Goal: Transaction & Acquisition: Download file/media

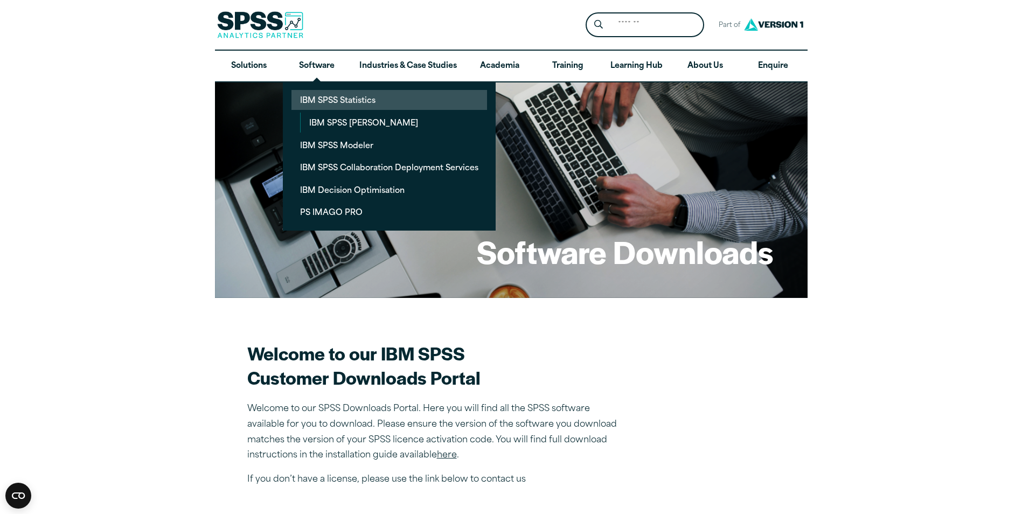
click at [329, 104] on link "IBM SPSS Statistics" at bounding box center [388, 100] width 195 height 20
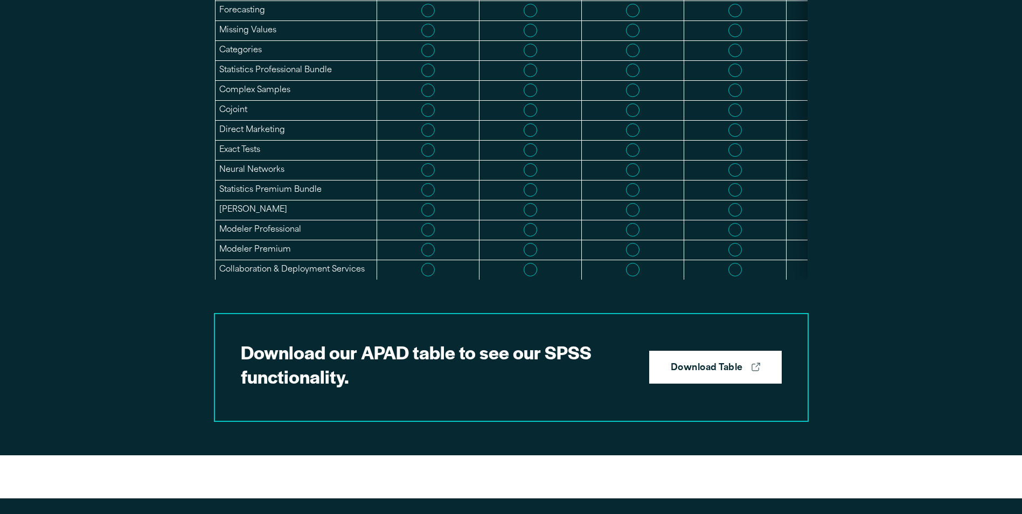
scroll to position [754, 0]
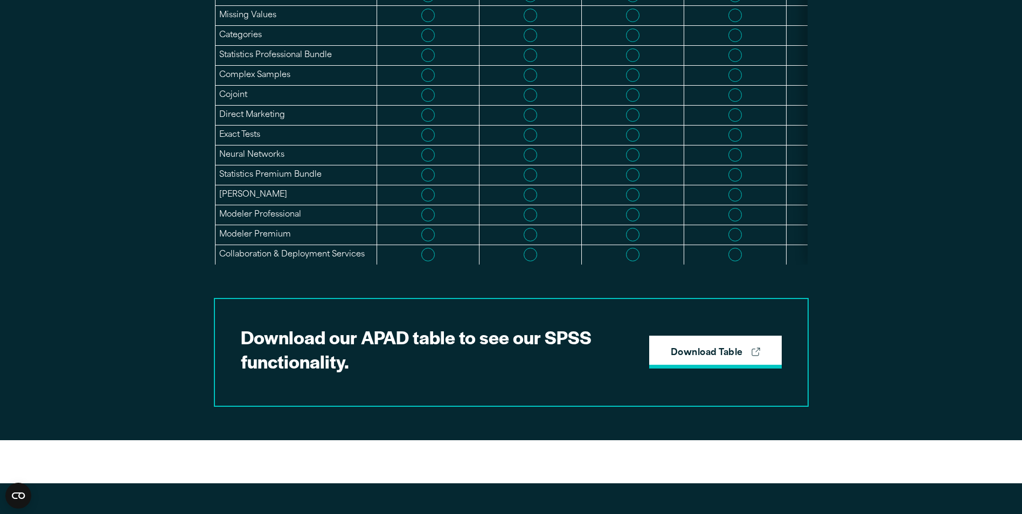
click at [710, 356] on strong "Download Table" at bounding box center [706, 353] width 72 height 14
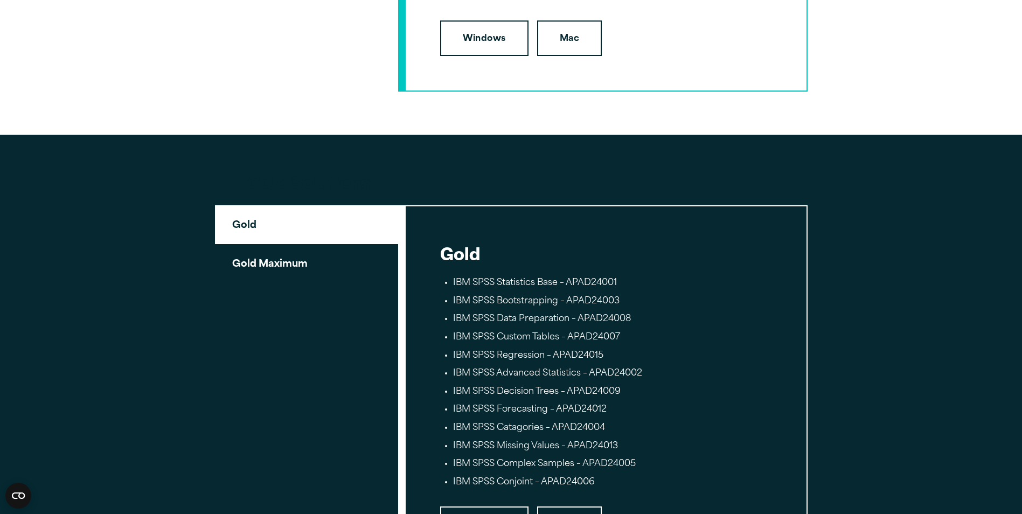
scroll to position [1898, 0]
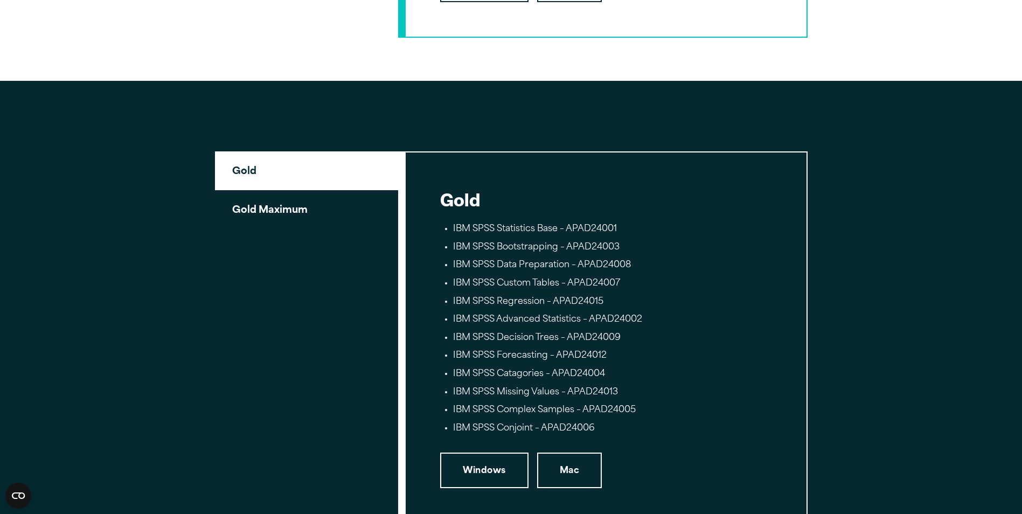
click at [293, 219] on button "Gold Maximum" at bounding box center [306, 209] width 183 height 38
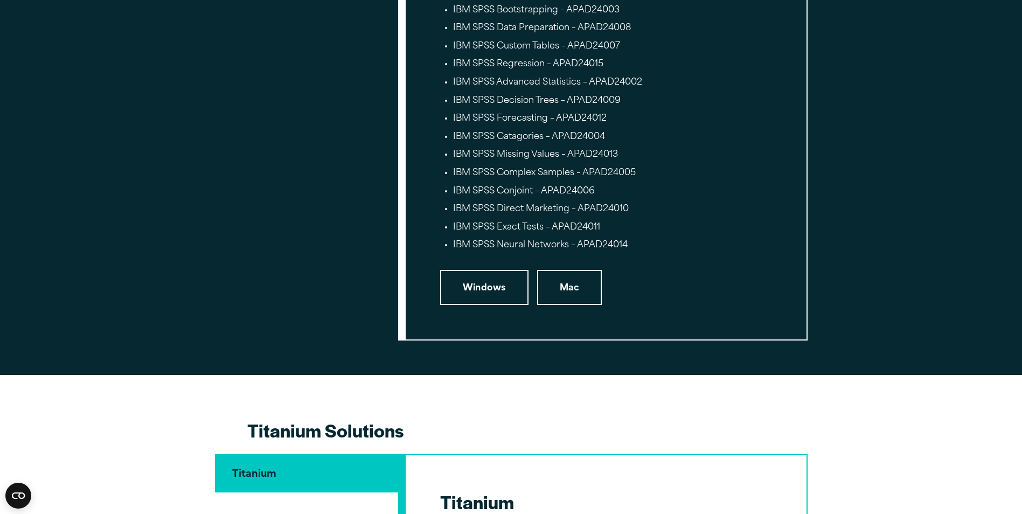
scroll to position [2167, 0]
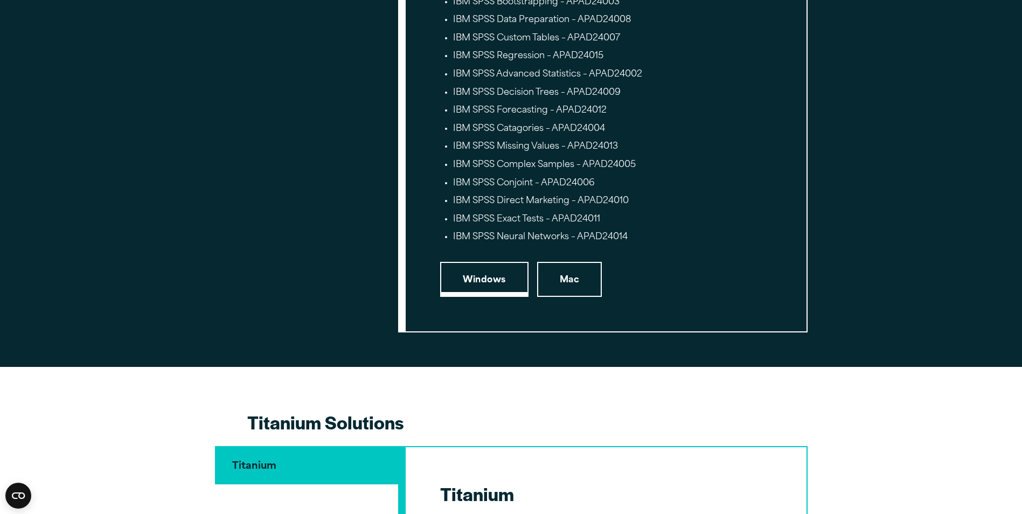
click at [484, 284] on link "Windows" at bounding box center [484, 280] width 88 height 36
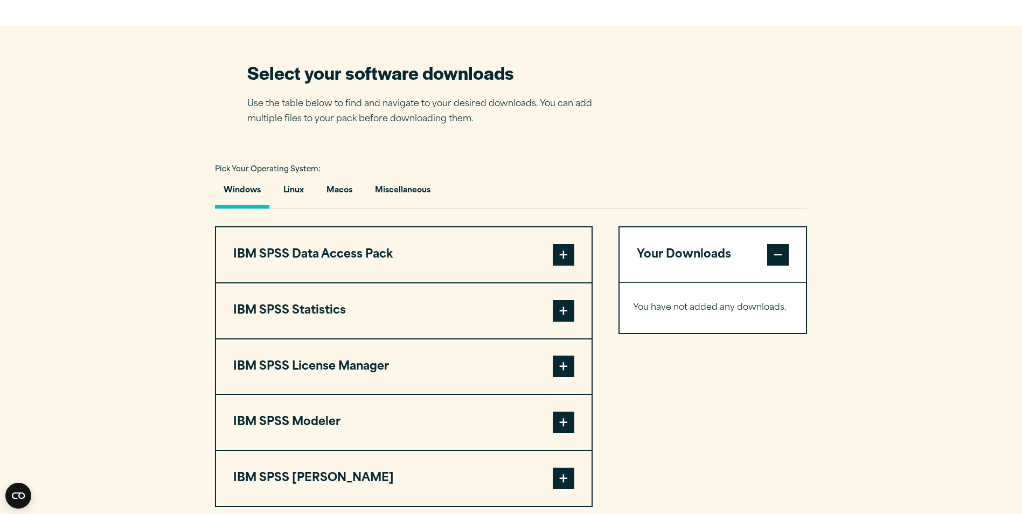
scroll to position [700, 0]
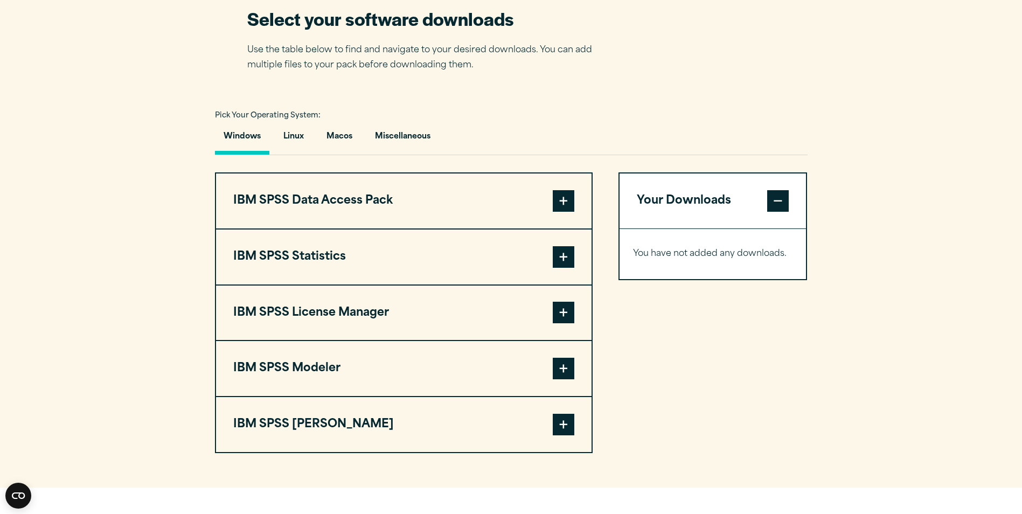
click at [569, 257] on span at bounding box center [563, 257] width 22 height 22
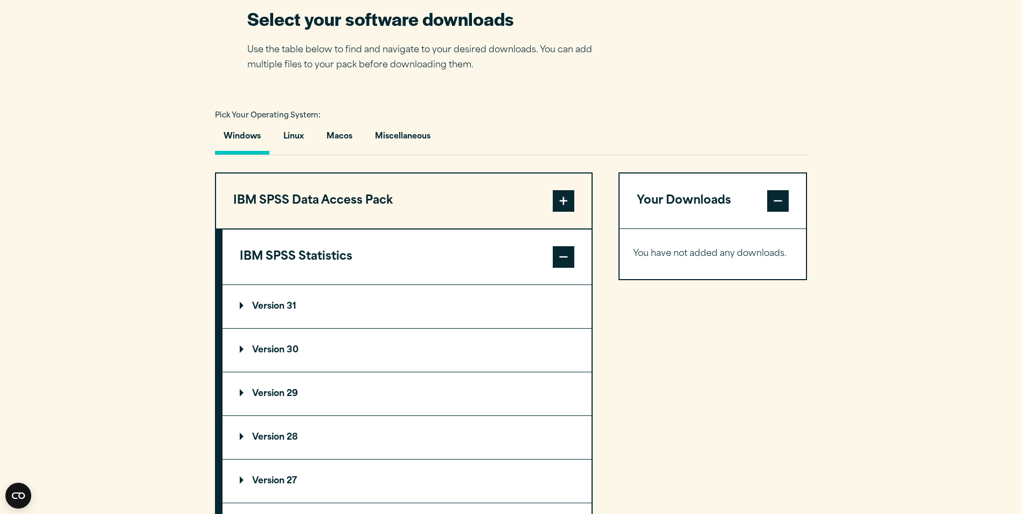
click at [272, 305] on p "Version 31" at bounding box center [268, 306] width 57 height 9
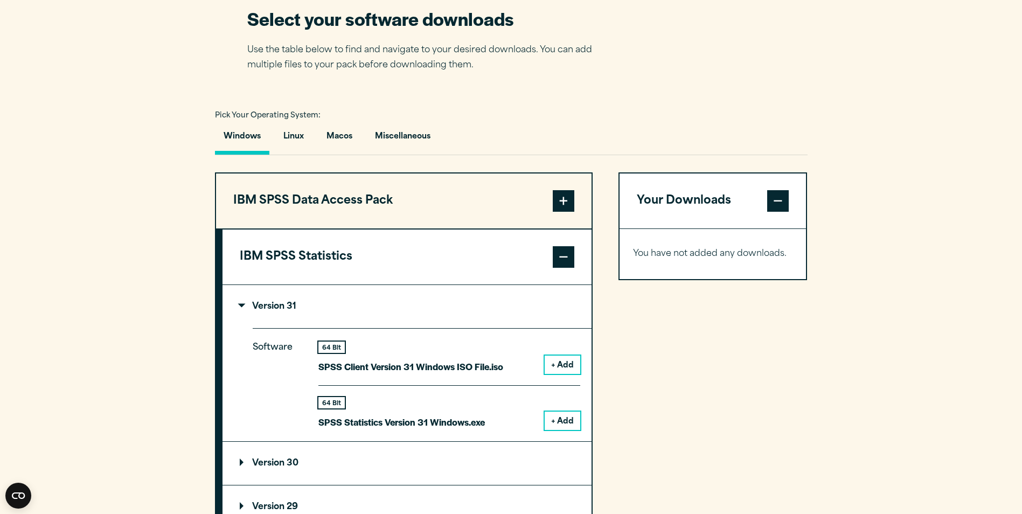
click at [565, 417] on button "+ Add" at bounding box center [562, 420] width 36 height 18
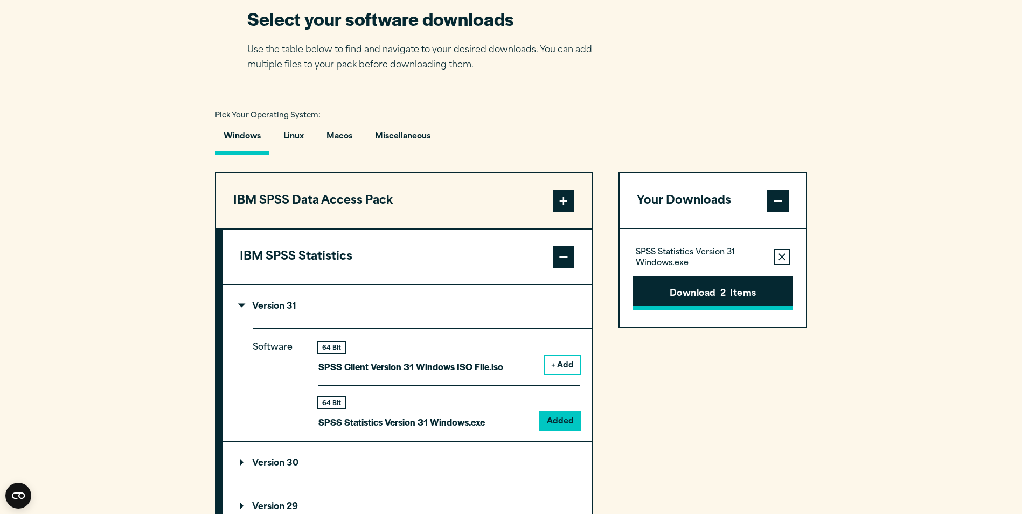
click at [697, 292] on button "Download 2 Items" at bounding box center [713, 292] width 160 height 33
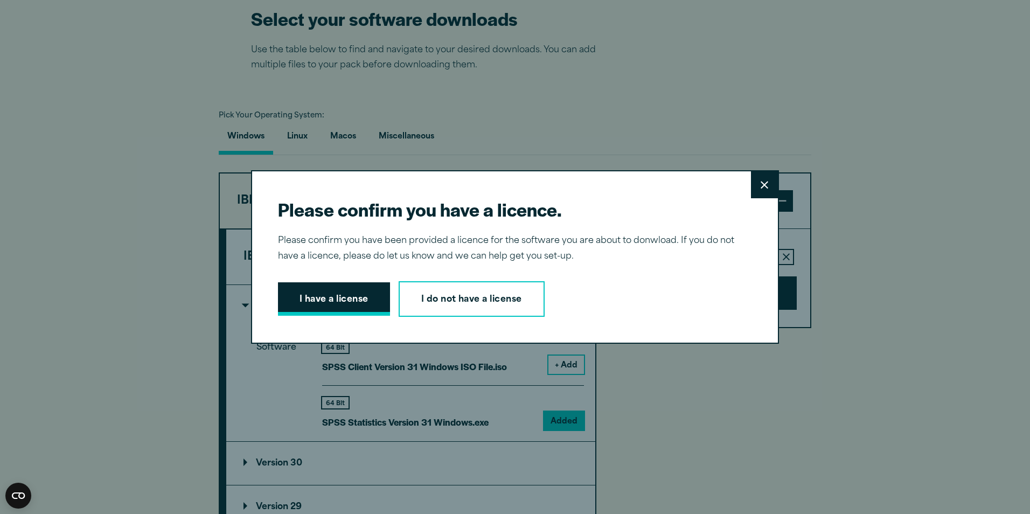
click at [342, 299] on button "I have a license" at bounding box center [334, 298] width 112 height 33
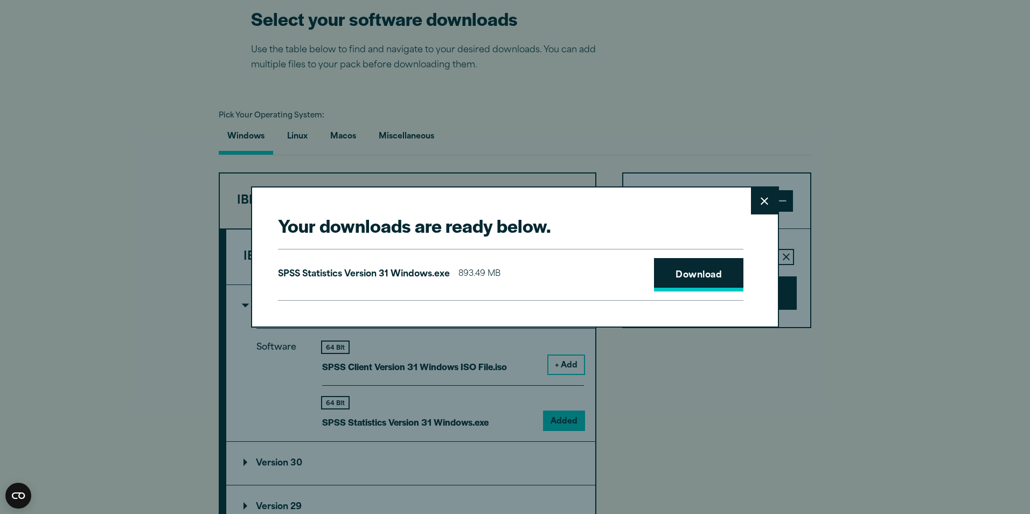
click at [697, 273] on link "Download" at bounding box center [698, 274] width 89 height 33
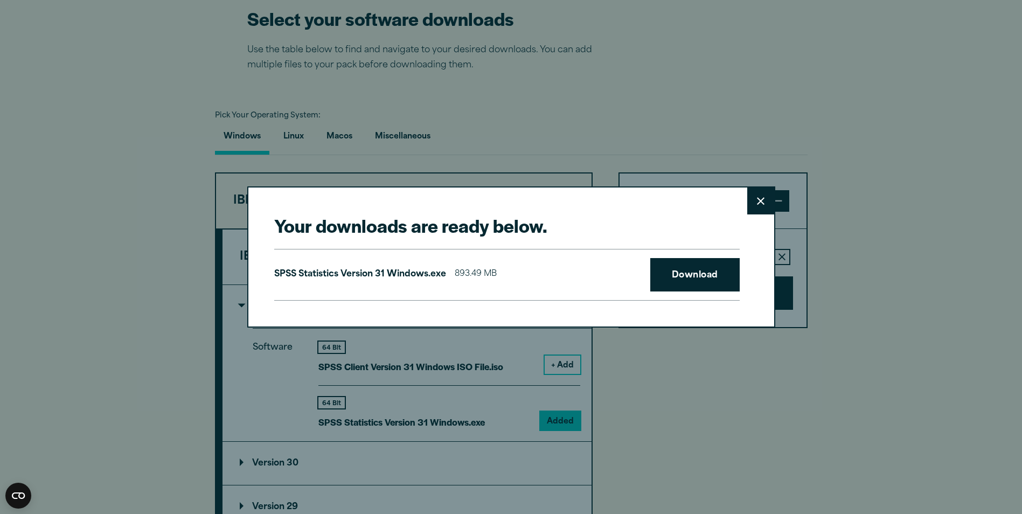
click at [896, 246] on div "Your downloads are ready below. Close SPSS Statistics Version 31 Windows.exe 89…" at bounding box center [511, 257] width 1022 height 514
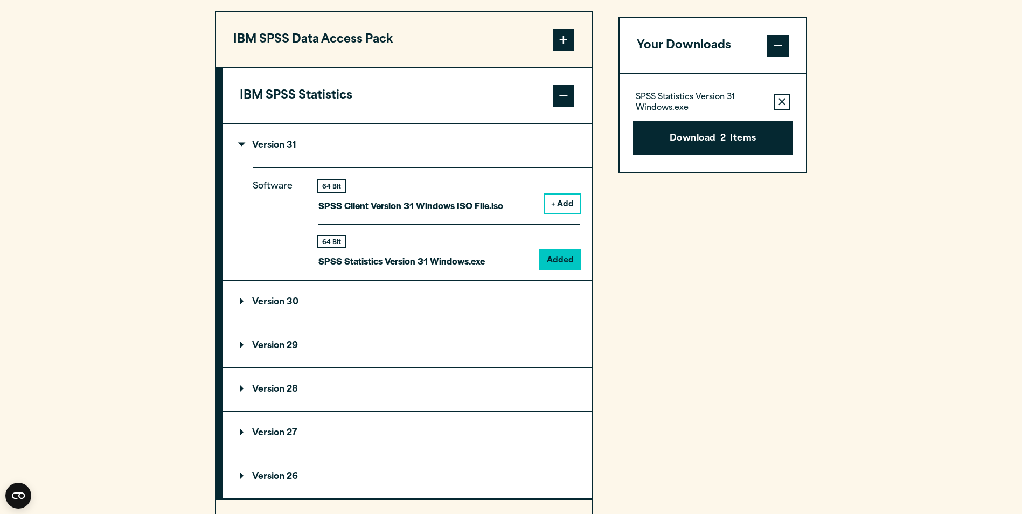
scroll to position [862, 0]
click at [241, 145] on p "Version 31" at bounding box center [268, 145] width 57 height 9
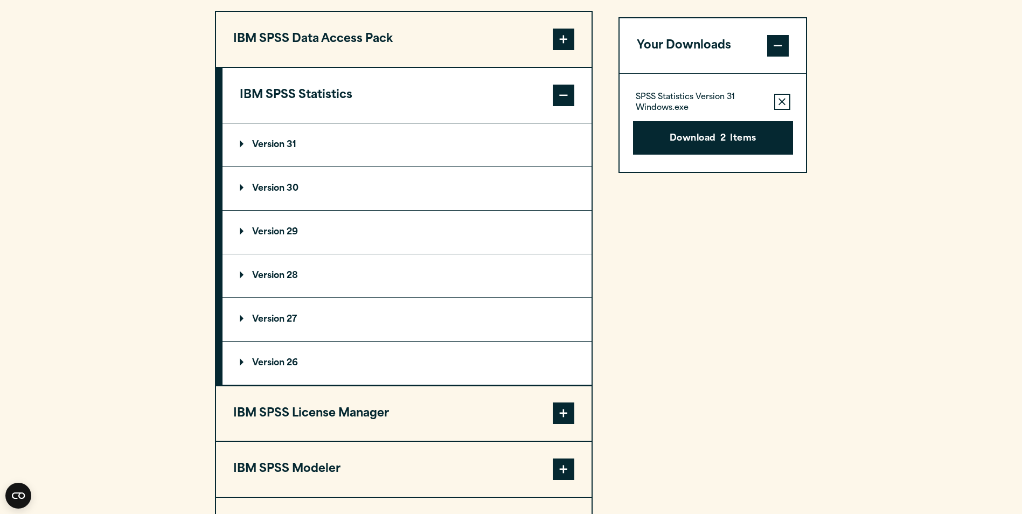
click at [566, 96] on span at bounding box center [563, 96] width 22 height 22
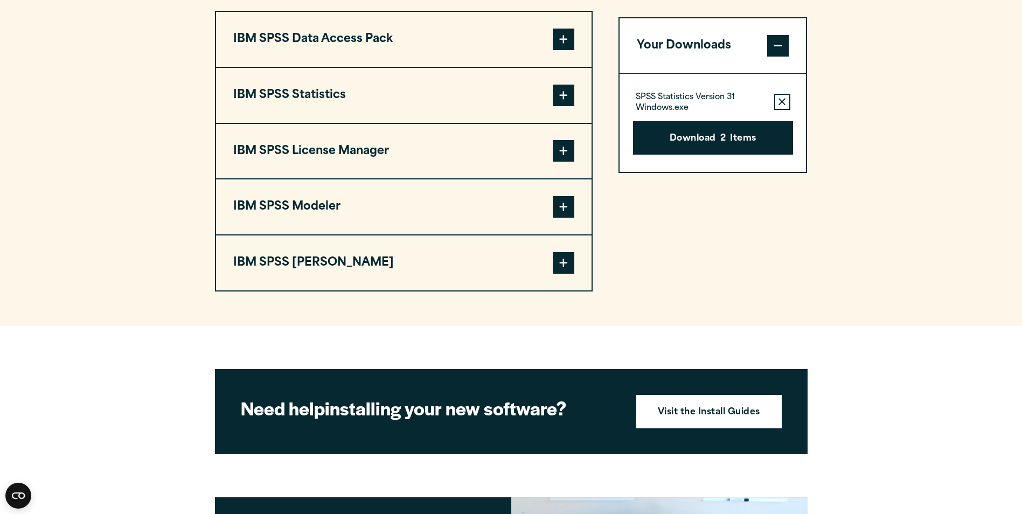
click at [569, 260] on span at bounding box center [563, 263] width 22 height 22
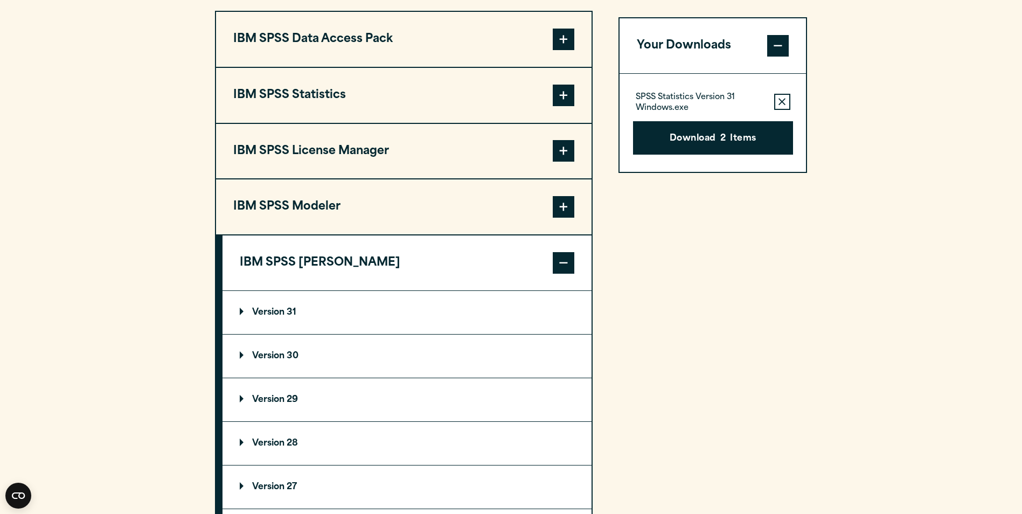
click at [268, 305] on summary "Version 31" at bounding box center [406, 312] width 369 height 43
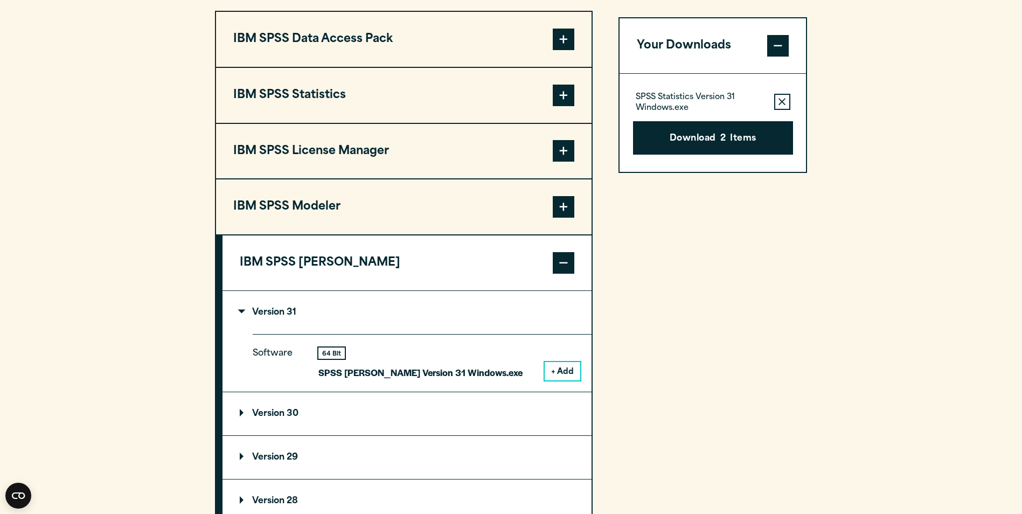
click at [564, 370] on button "+ Add" at bounding box center [562, 371] width 36 height 18
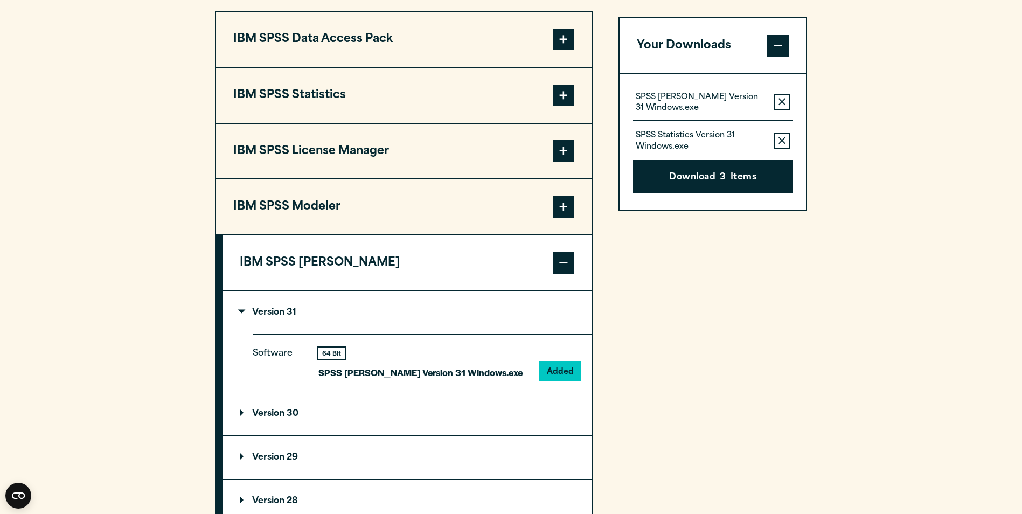
click at [778, 144] on icon "button" at bounding box center [781, 141] width 7 height 8
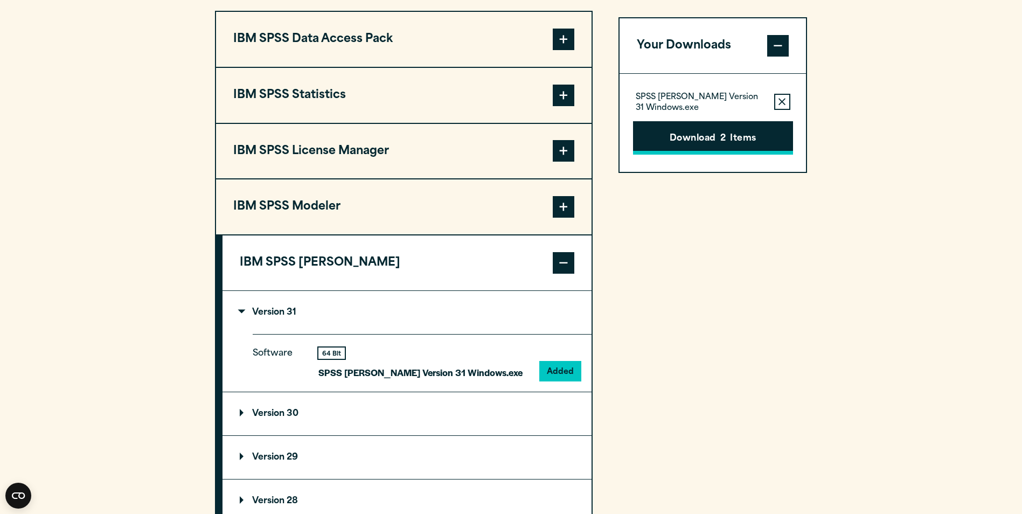
click at [701, 137] on button "Download 2 Items" at bounding box center [713, 137] width 160 height 33
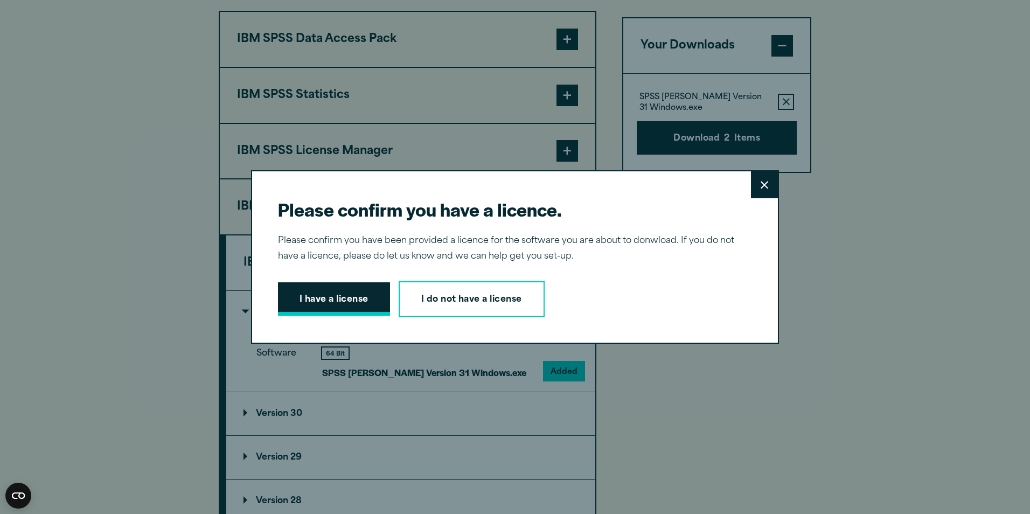
click at [327, 288] on button "I have a license" at bounding box center [334, 298] width 112 height 33
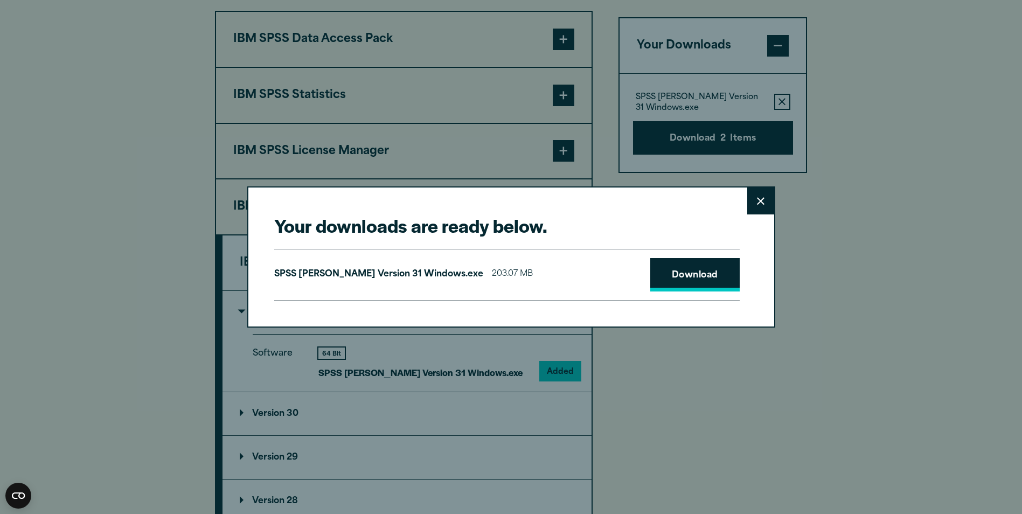
click at [677, 276] on link "Download" at bounding box center [694, 274] width 89 height 33
click at [754, 204] on button "Close" at bounding box center [760, 200] width 27 height 27
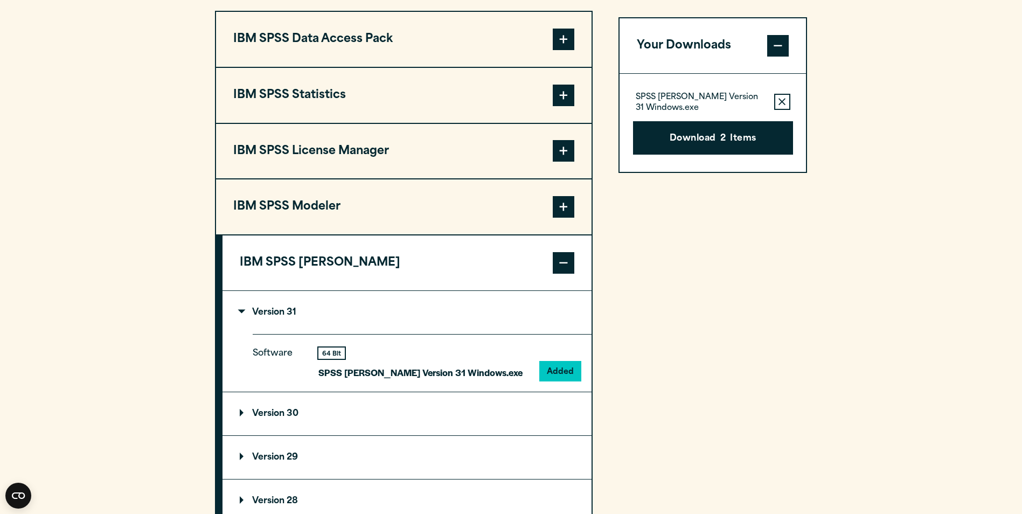
click at [786, 102] on button "Remove this item from your software download list" at bounding box center [782, 102] width 16 height 16
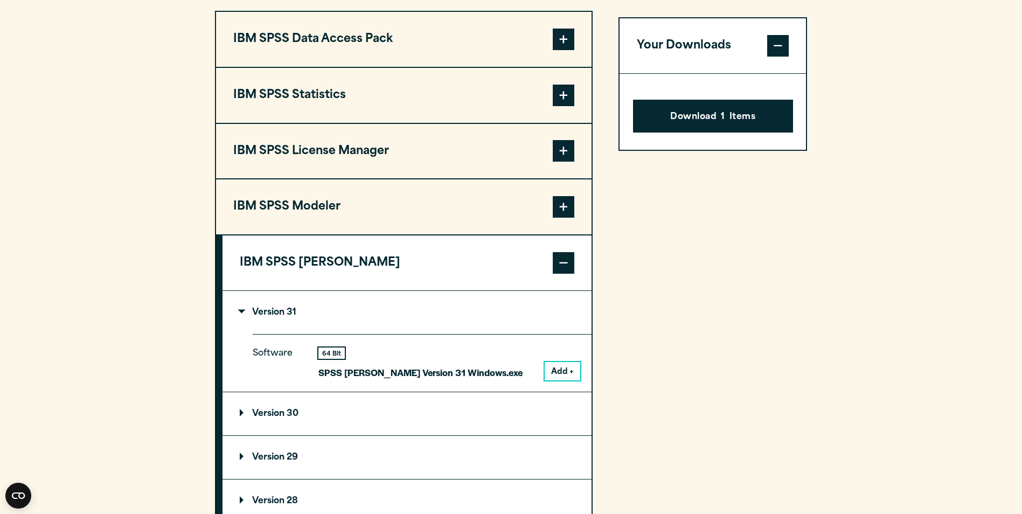
click at [241, 310] on p "Version 31" at bounding box center [268, 312] width 57 height 9
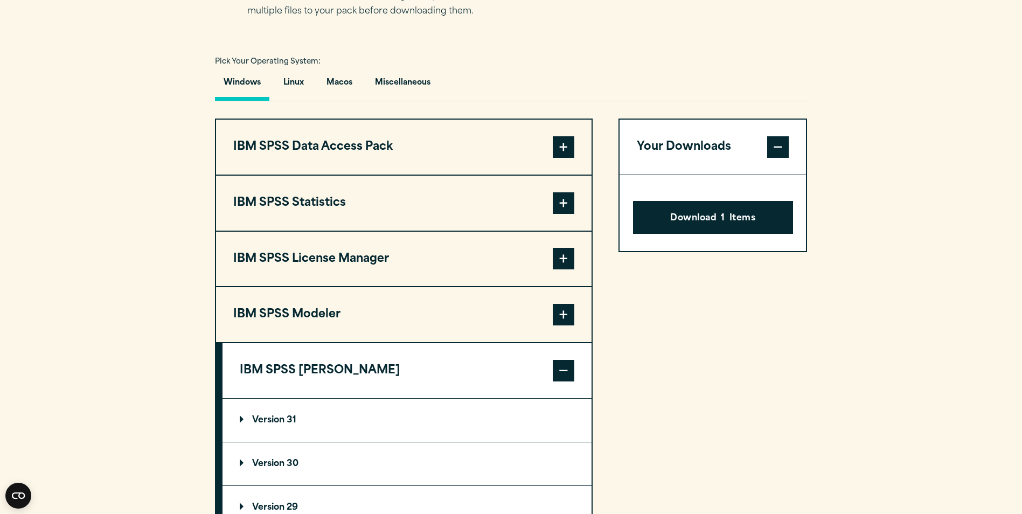
scroll to position [700, 0]
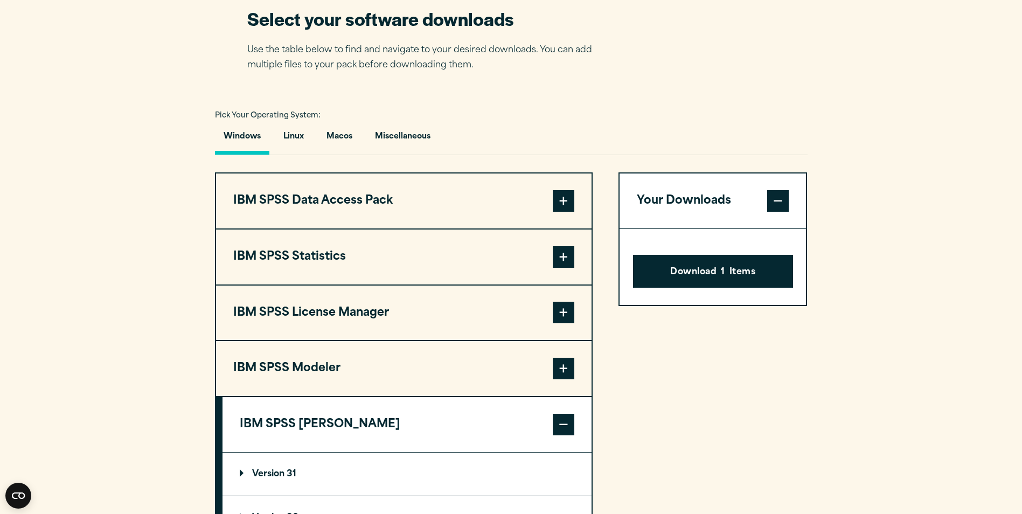
click at [562, 428] on span at bounding box center [563, 425] width 22 height 22
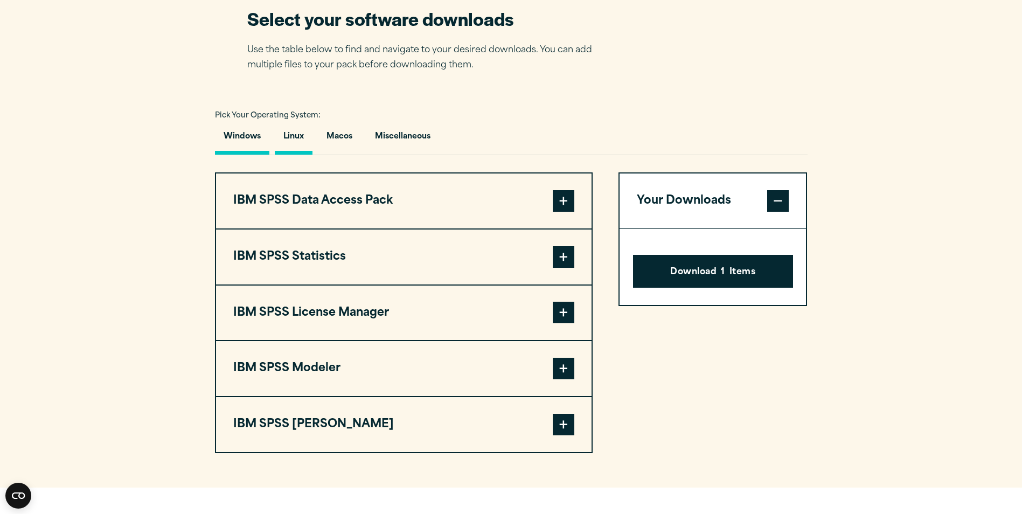
click at [288, 132] on button "Linux" at bounding box center [294, 139] width 38 height 31
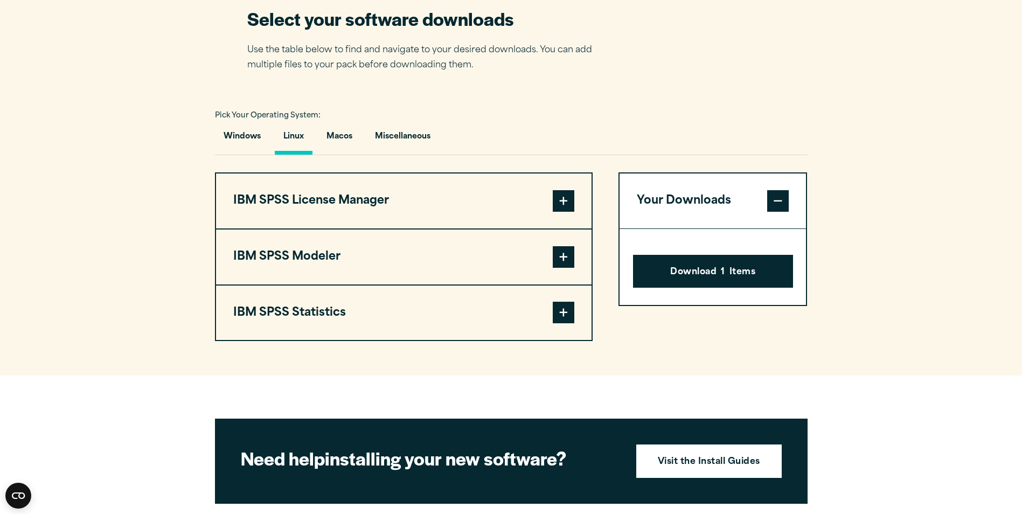
click at [561, 310] on span at bounding box center [563, 313] width 22 height 22
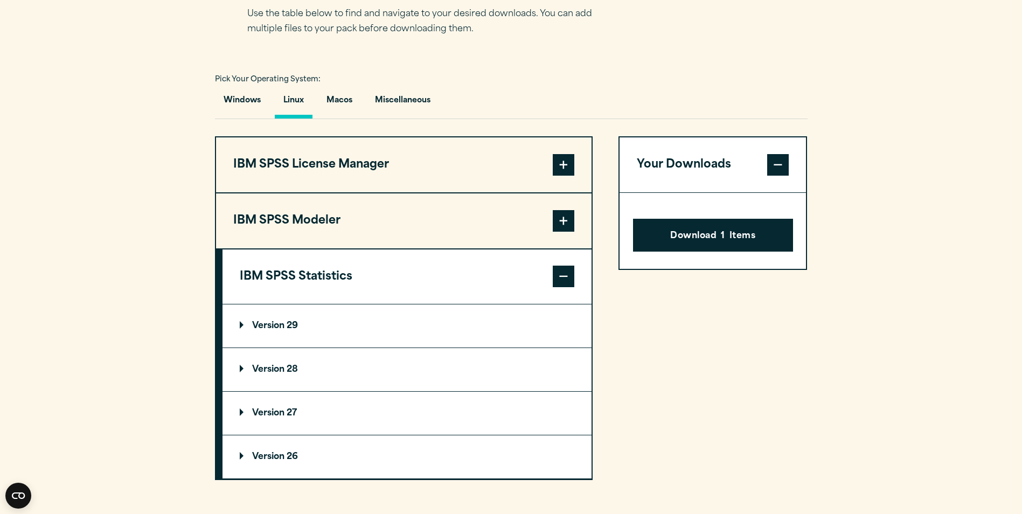
scroll to position [754, 0]
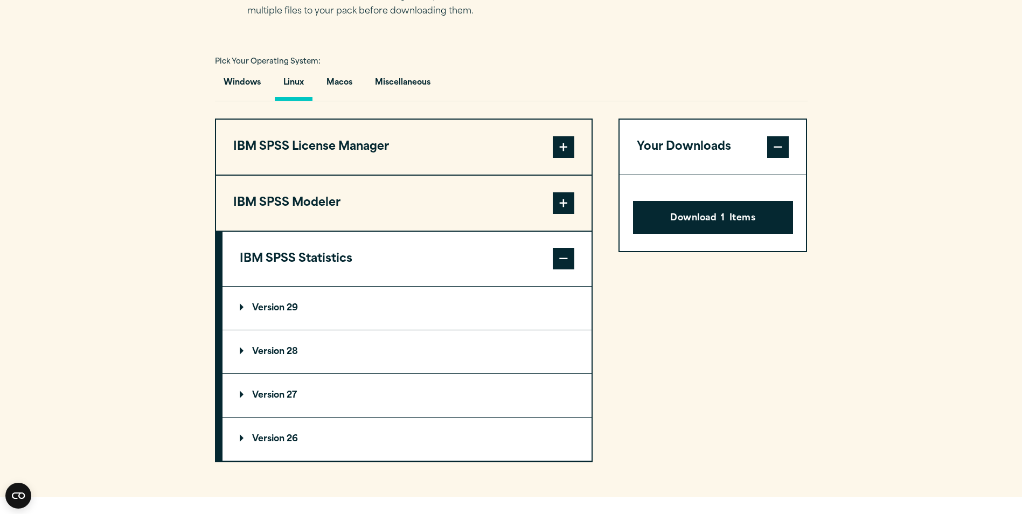
click at [276, 306] on p "Version 29" at bounding box center [269, 308] width 58 height 9
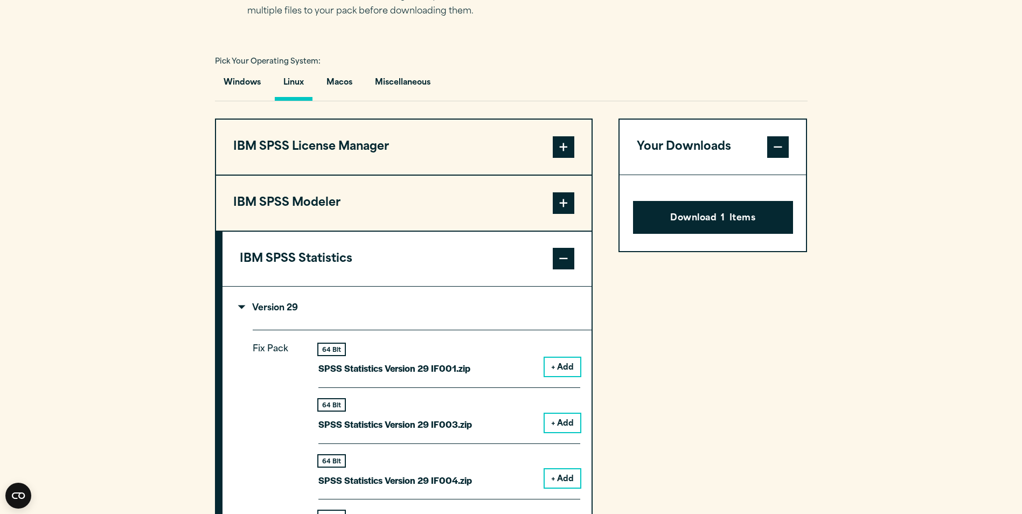
click at [243, 304] on p "Version 29" at bounding box center [269, 308] width 58 height 9
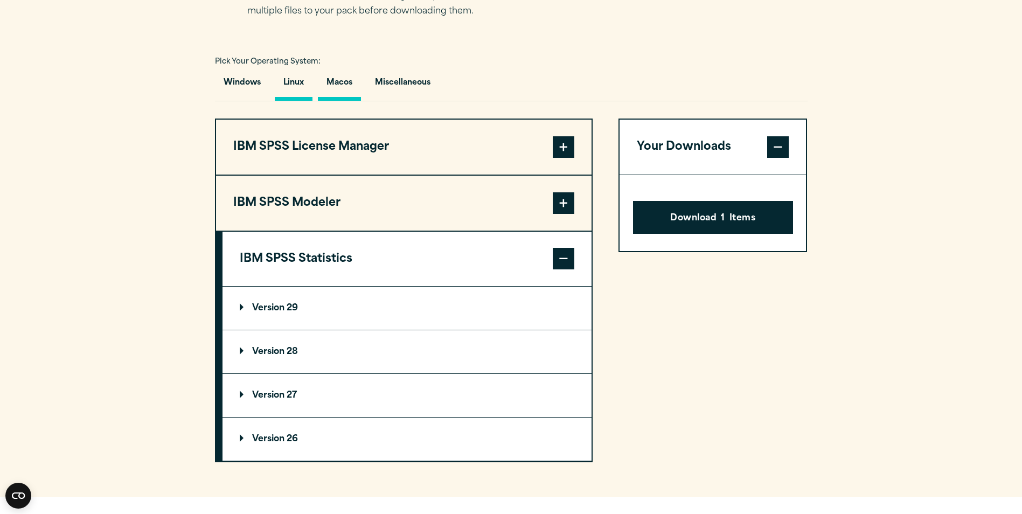
click at [345, 81] on button "Macos" at bounding box center [339, 85] width 43 height 31
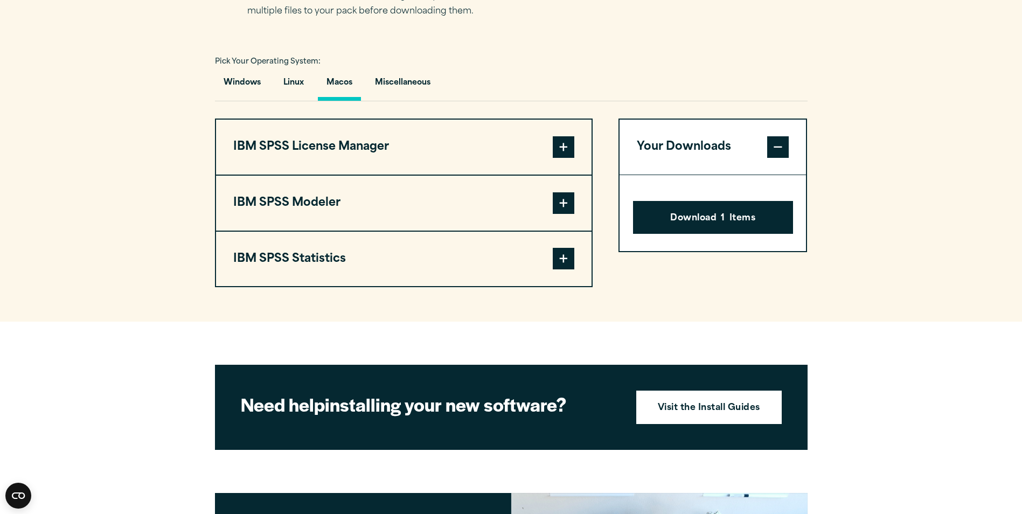
click at [565, 257] on span at bounding box center [563, 259] width 22 height 22
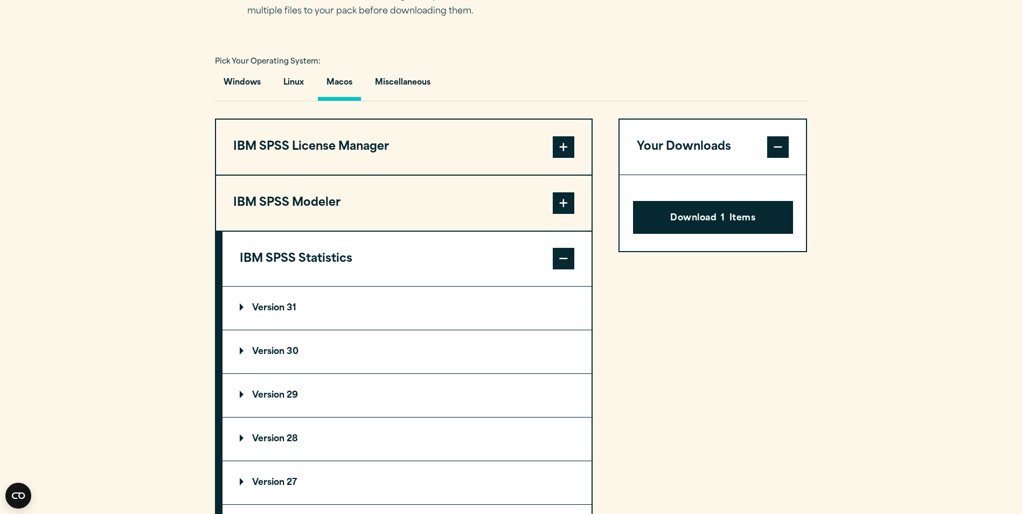
click at [280, 307] on p "Version 31" at bounding box center [268, 308] width 57 height 9
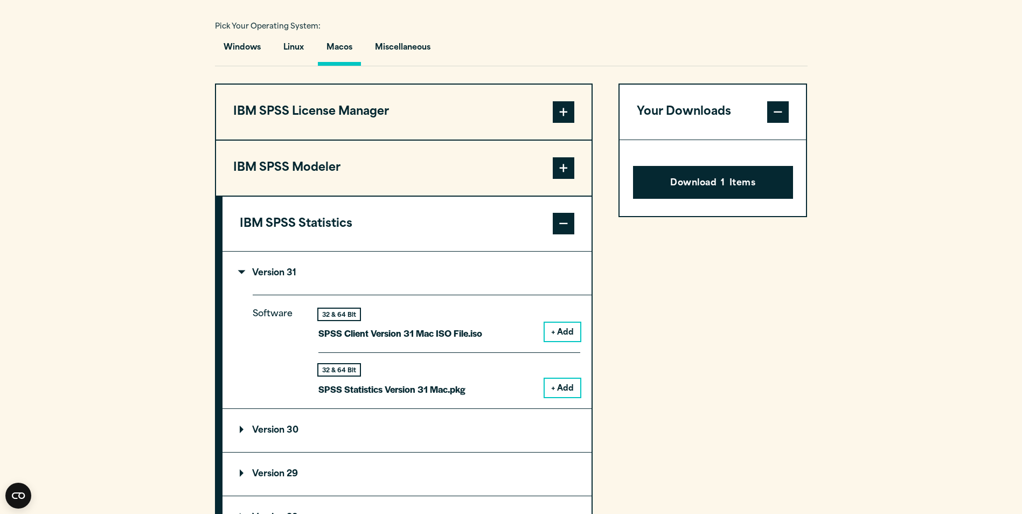
scroll to position [808, 0]
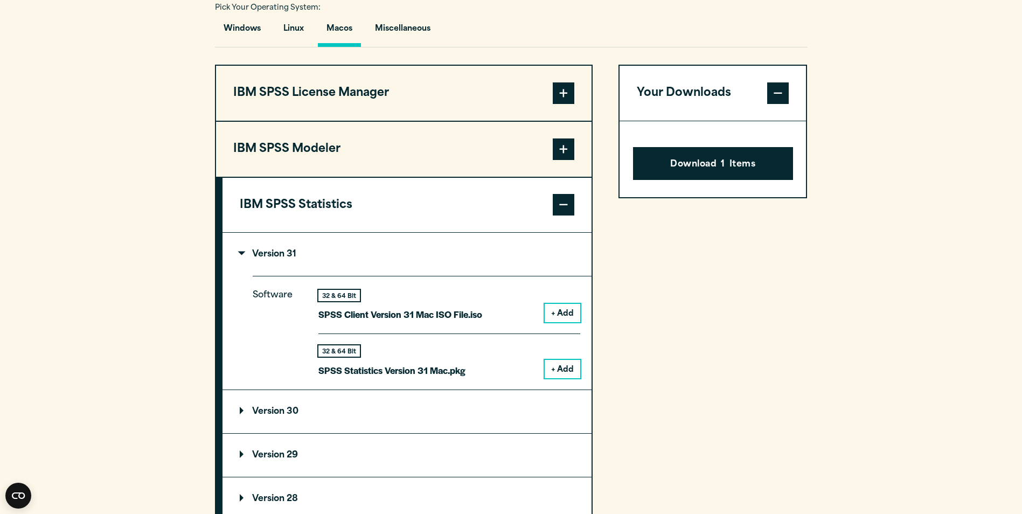
click at [565, 367] on button "+ Add" at bounding box center [562, 369] width 36 height 18
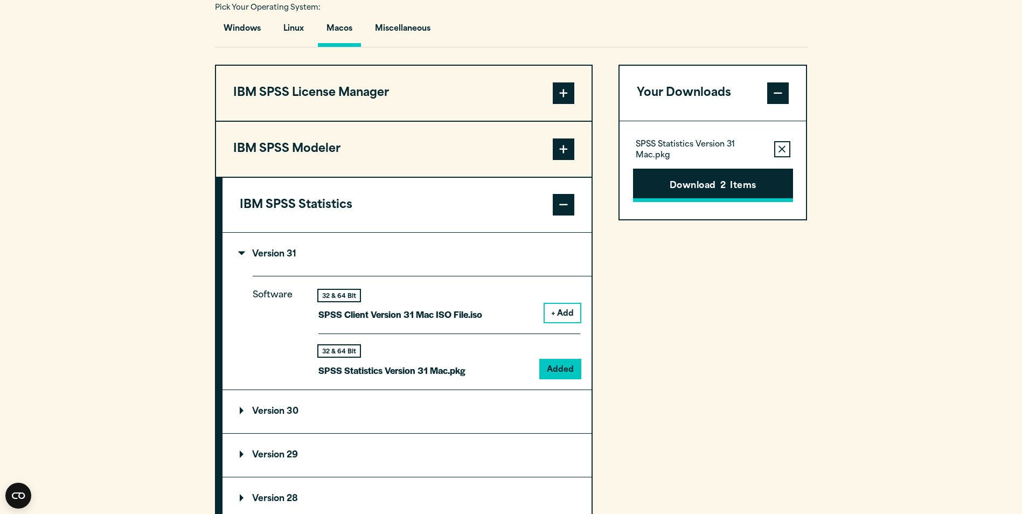
click at [756, 194] on button "Download 2 Items" at bounding box center [713, 185] width 160 height 33
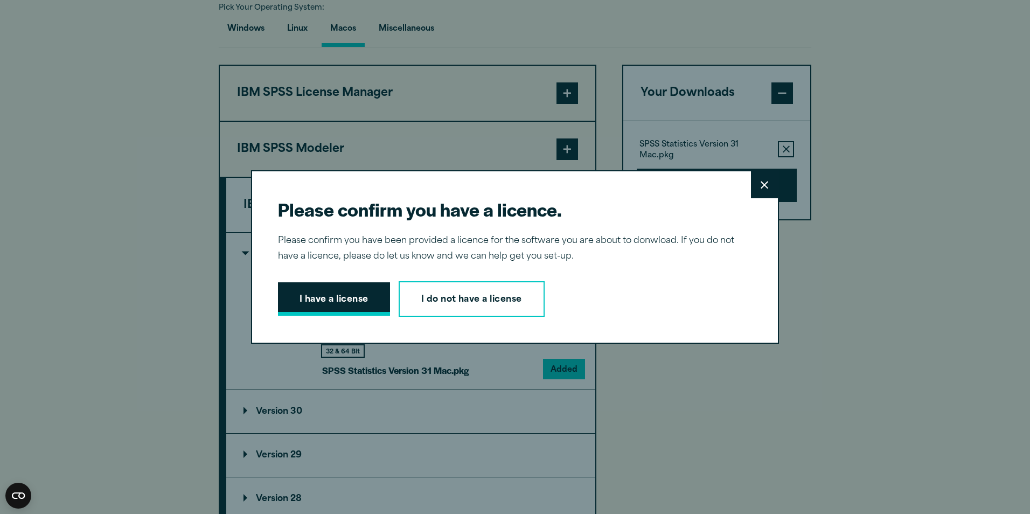
click at [346, 296] on button "I have a license" at bounding box center [334, 298] width 112 height 33
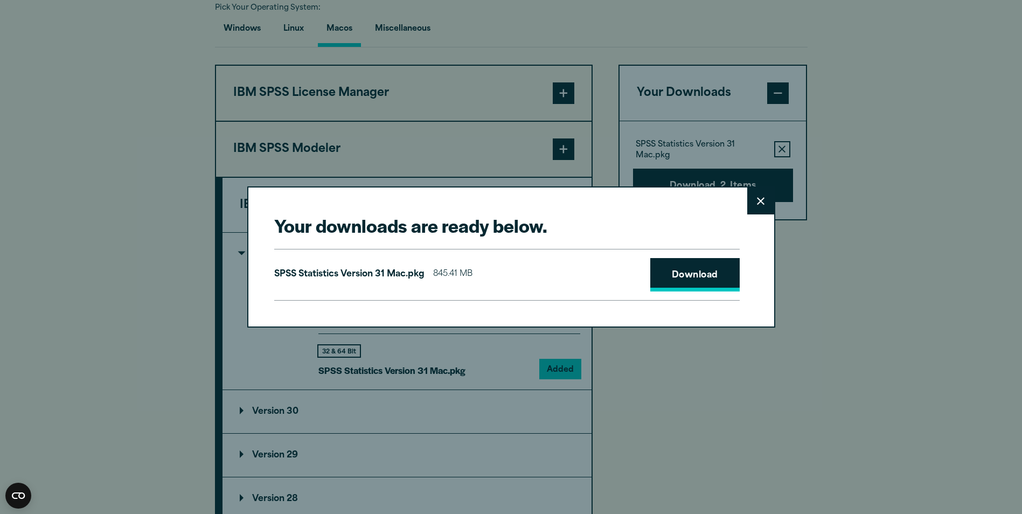
click at [703, 285] on link "Download" at bounding box center [694, 274] width 89 height 33
click at [763, 199] on icon at bounding box center [761, 201] width 8 height 8
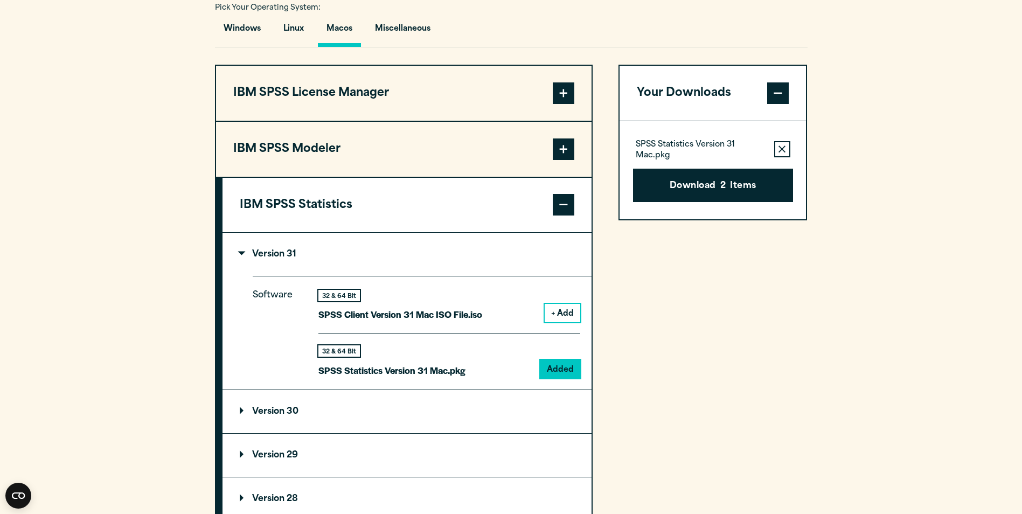
click at [240, 256] on p "Version 31" at bounding box center [268, 254] width 57 height 9
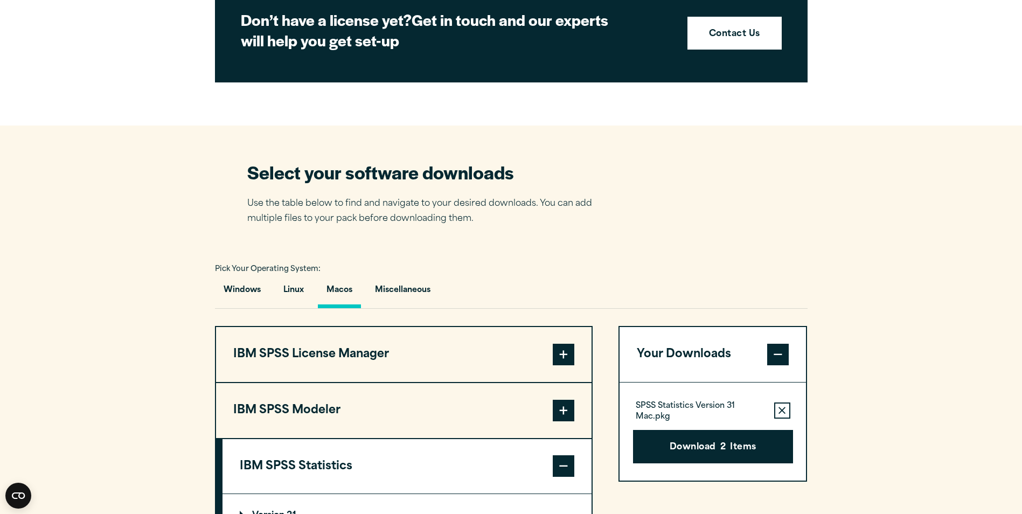
scroll to position [754, 0]
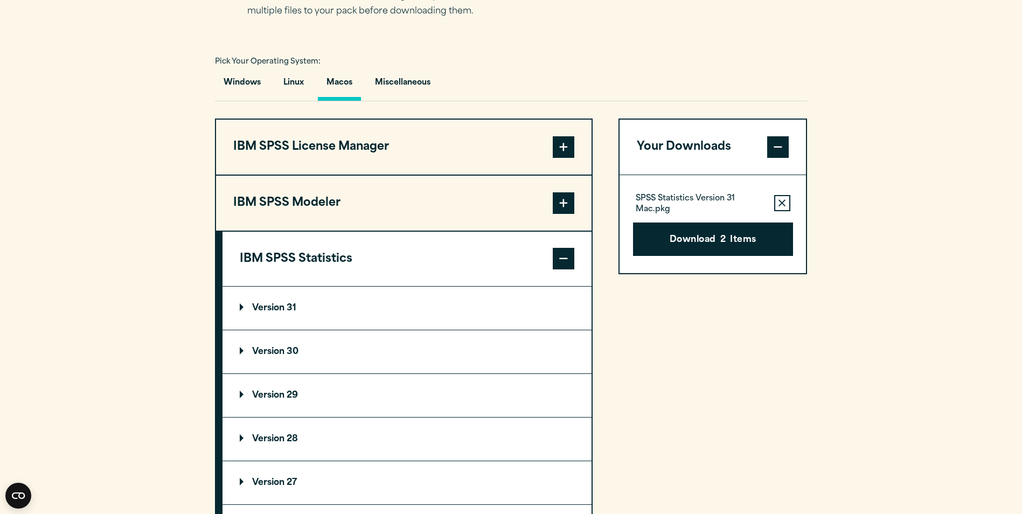
click at [563, 264] on span at bounding box center [563, 259] width 22 height 22
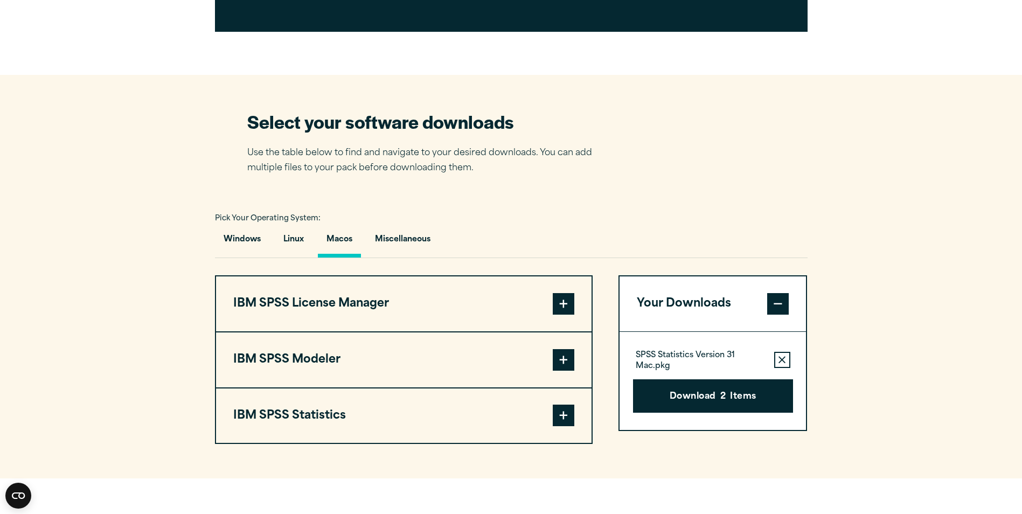
scroll to position [592, 0]
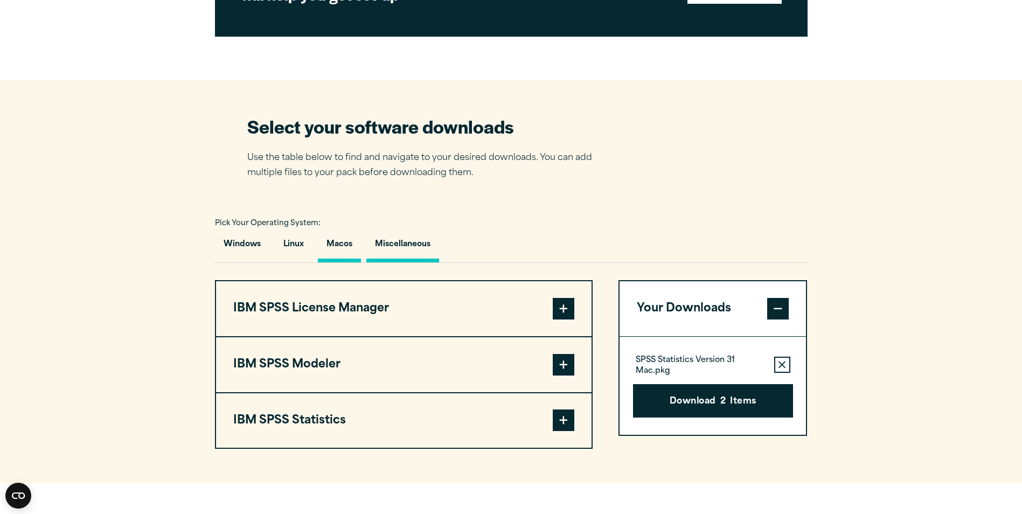
click at [409, 247] on button "Miscellaneous" at bounding box center [402, 247] width 73 height 31
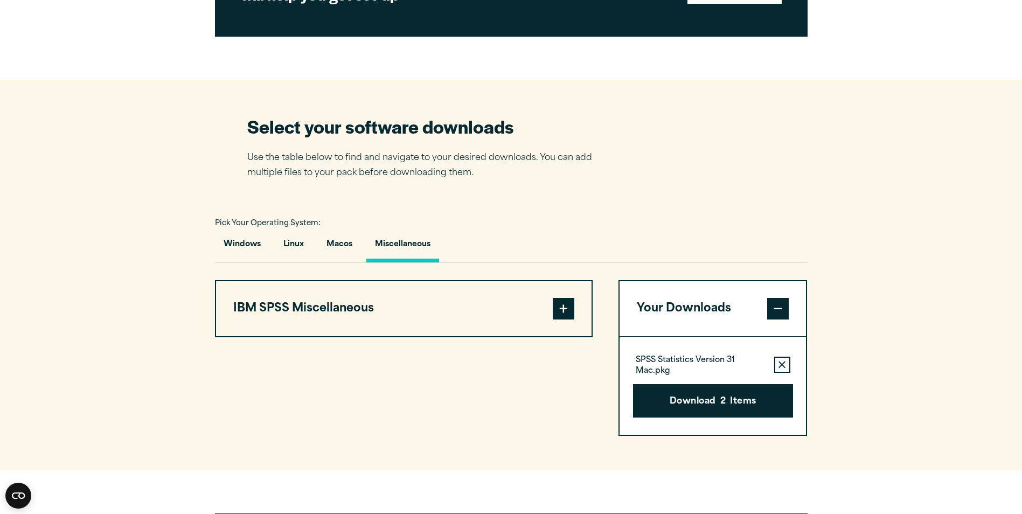
click at [562, 307] on span at bounding box center [563, 309] width 22 height 22
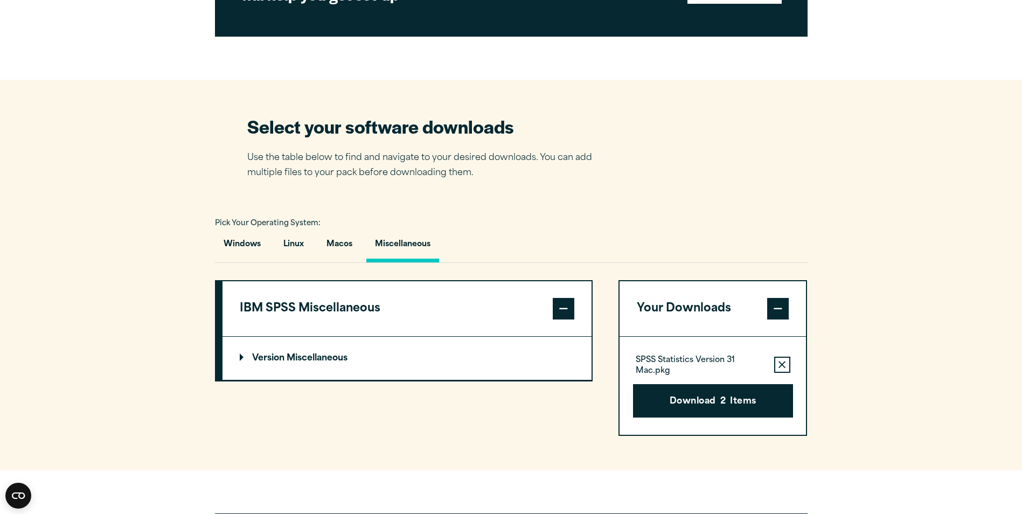
click at [242, 356] on p "Version Miscellaneous" at bounding box center [294, 358] width 108 height 9
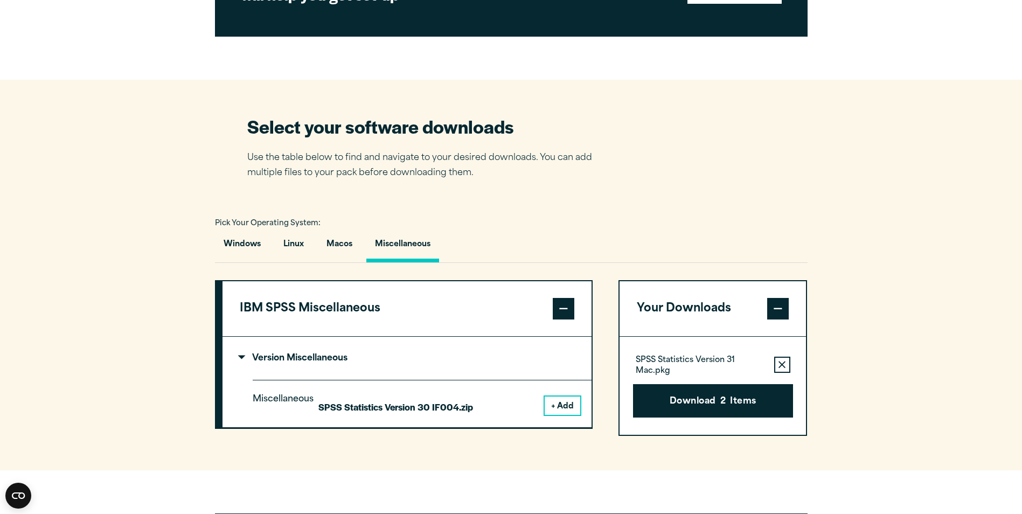
click at [242, 356] on p "Version Miscellaneous" at bounding box center [294, 358] width 108 height 9
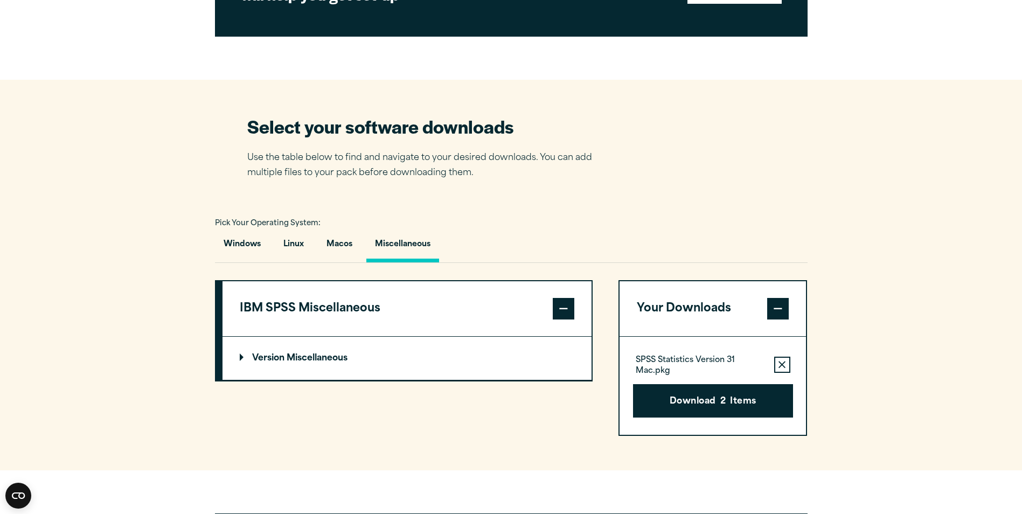
click at [566, 315] on span at bounding box center [563, 309] width 22 height 22
